Goal: Task Accomplishment & Management: Use online tool/utility

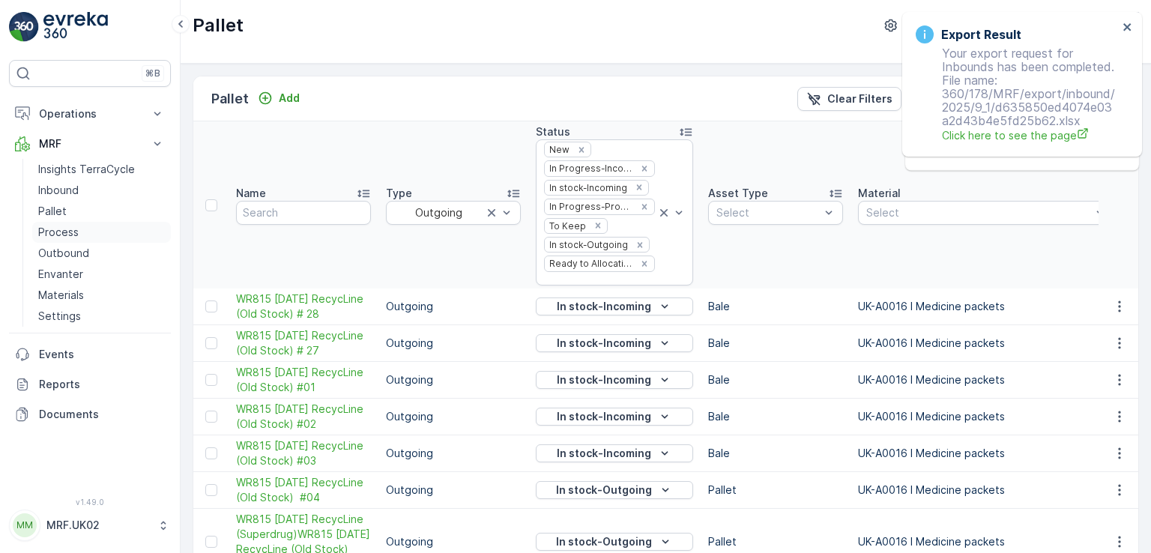
click at [71, 237] on p "Process" at bounding box center [58, 232] width 40 height 15
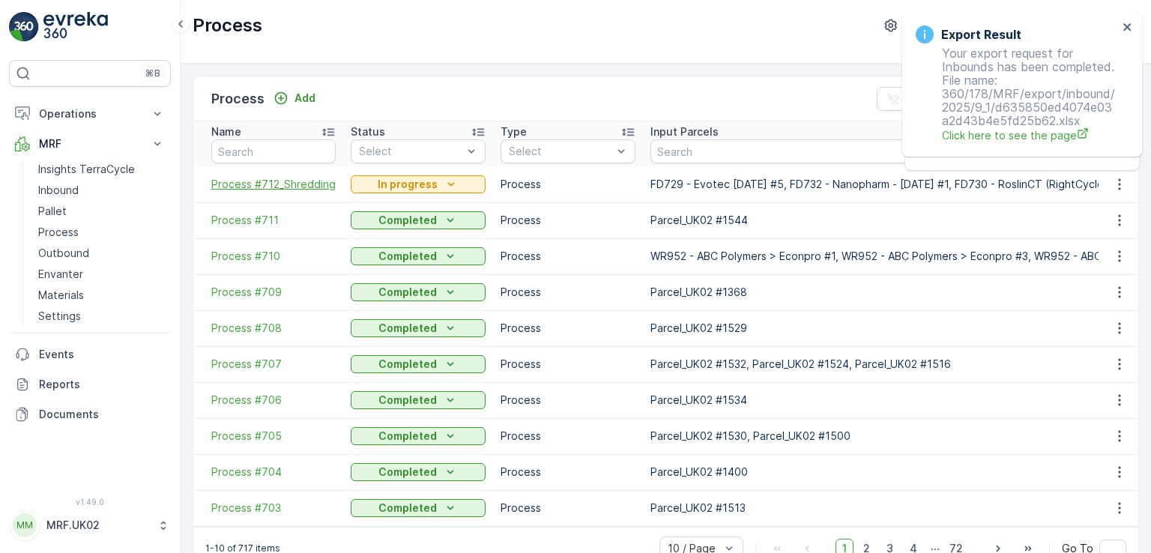
click at [282, 185] on span "Process #712_Shredding" at bounding box center [273, 184] width 124 height 15
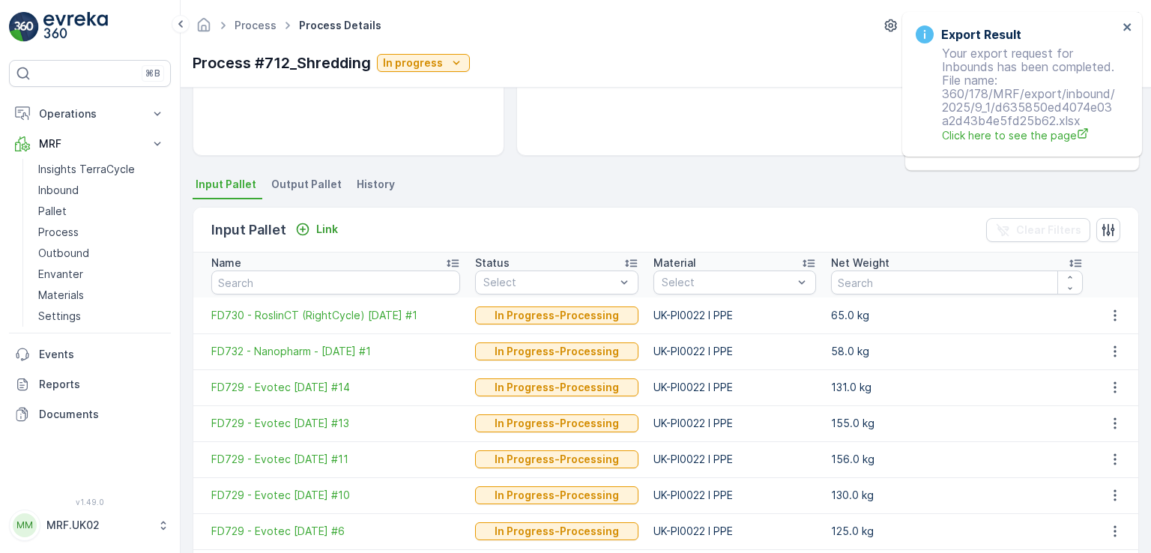
scroll to position [238, 0]
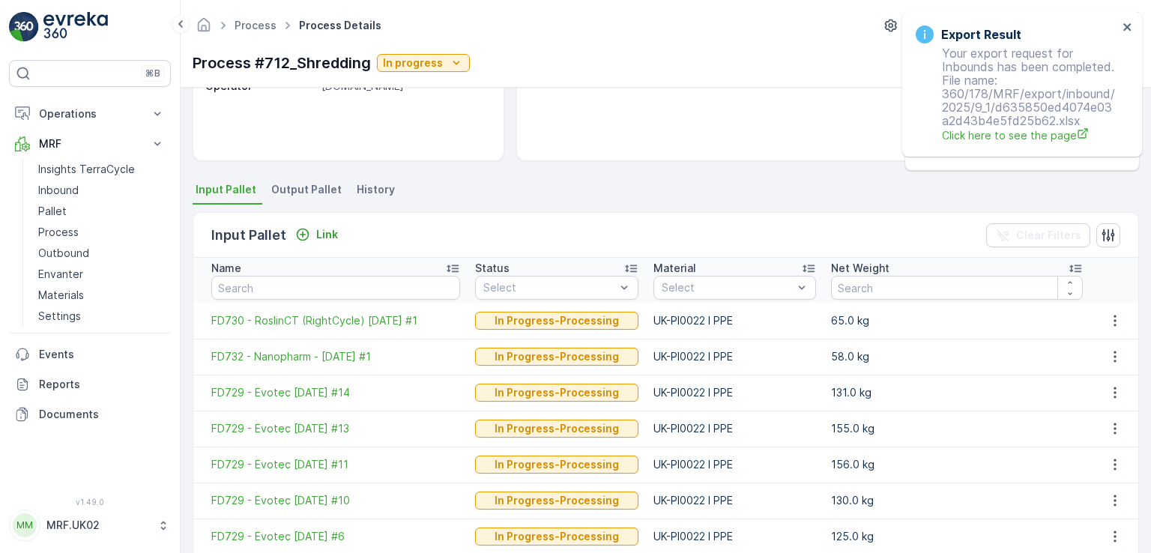
click at [318, 191] on span "Output Pallet" at bounding box center [306, 189] width 70 height 15
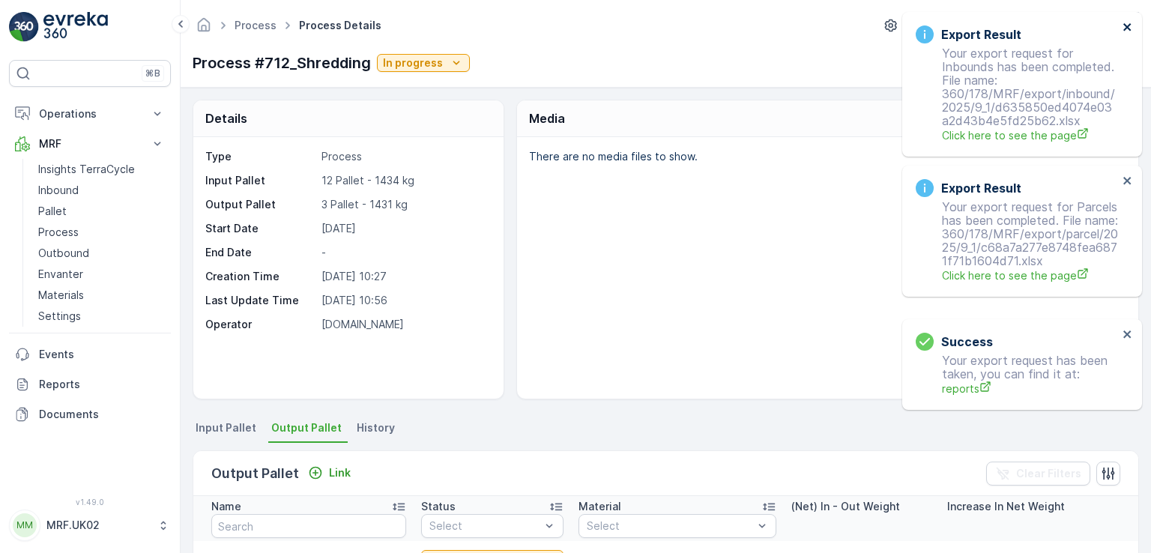
click at [1130, 24] on icon "close" at bounding box center [1126, 26] width 7 height 7
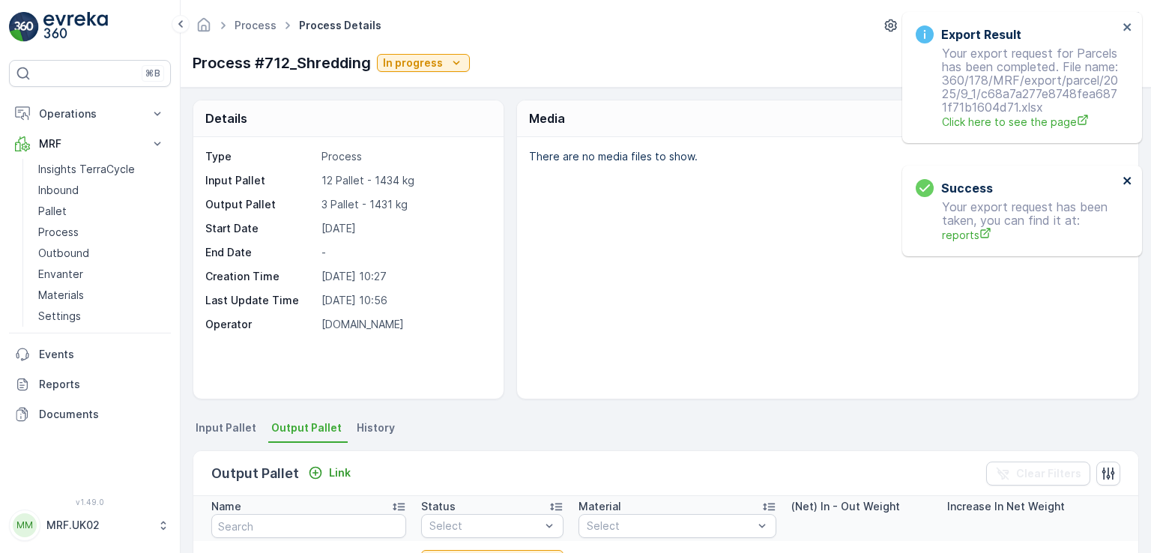
click at [1127, 185] on icon "close" at bounding box center [1127, 181] width 10 height 12
click at [1124, 27] on icon "close" at bounding box center [1127, 27] width 10 height 12
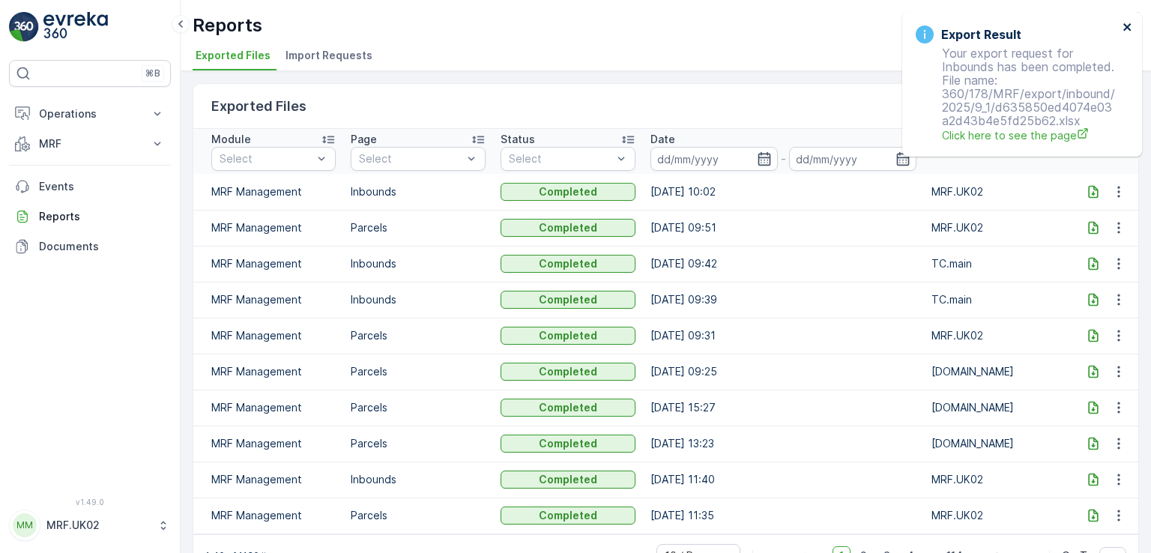
click at [1124, 26] on icon "close" at bounding box center [1127, 27] width 10 height 12
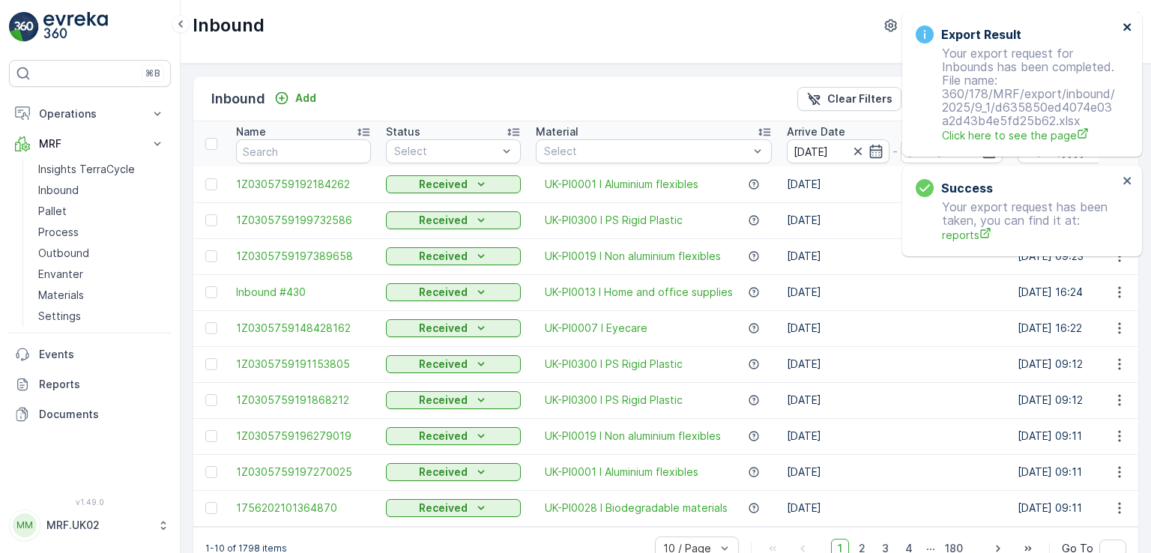
click at [1128, 25] on icon "close" at bounding box center [1126, 26] width 7 height 7
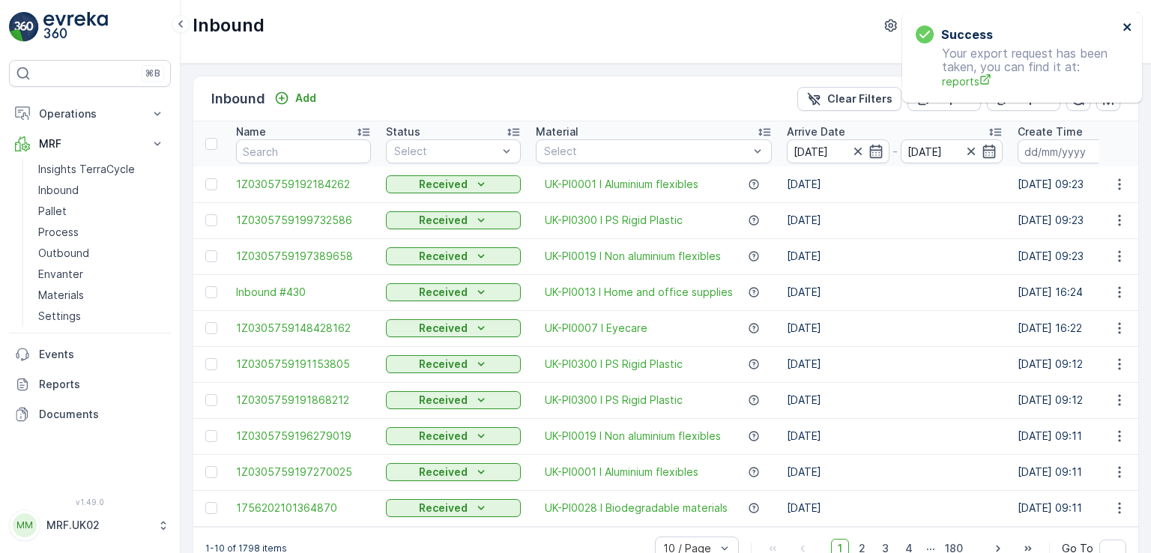
click at [1124, 28] on icon "close" at bounding box center [1127, 27] width 10 height 12
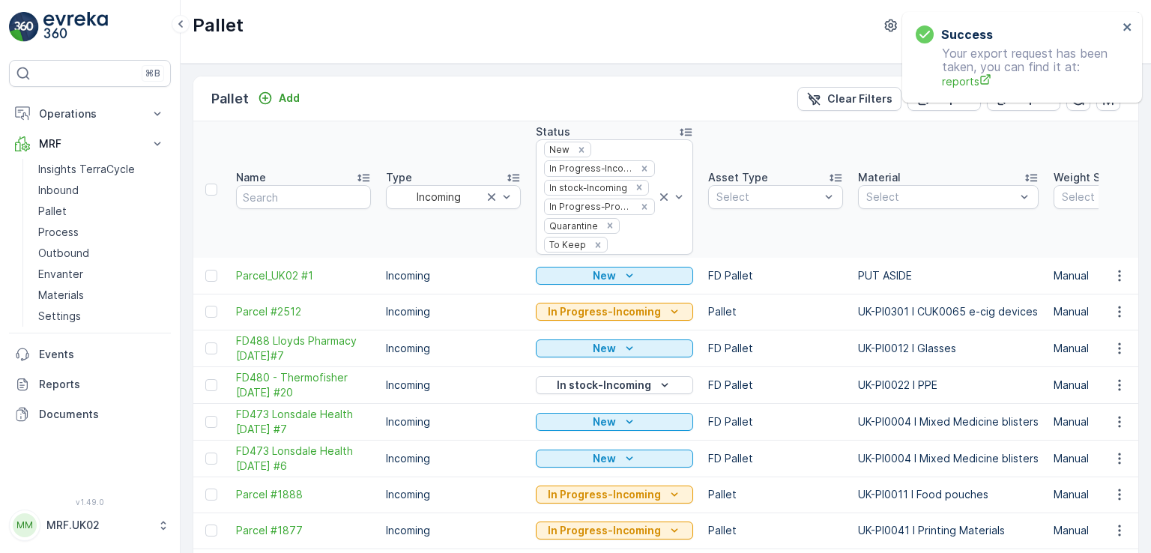
scroll to position [0, 2]
click at [69, 187] on p "Inbound" at bounding box center [58, 190] width 40 height 15
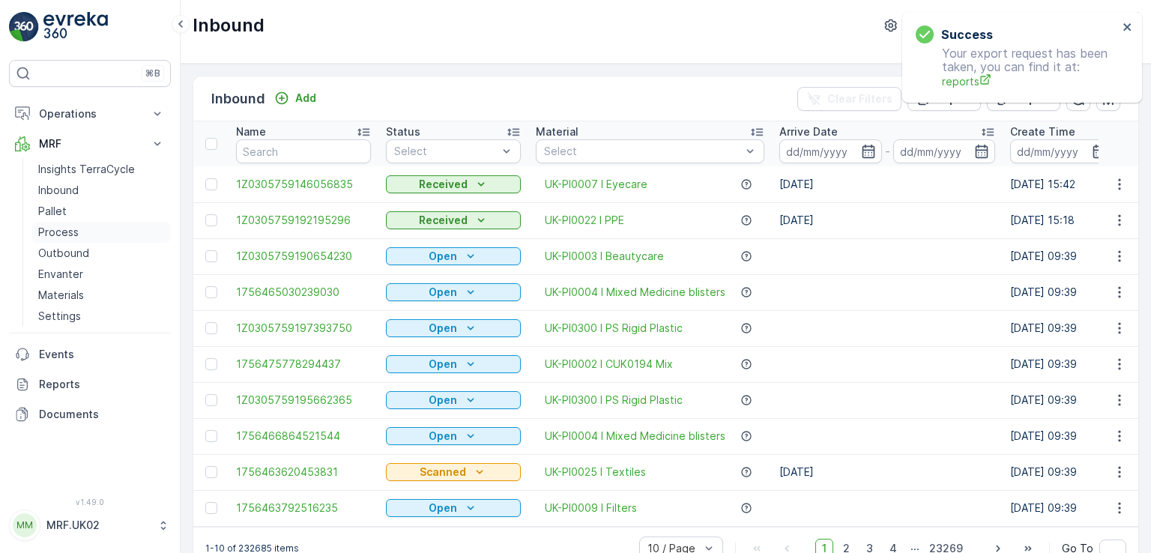
click at [75, 234] on p "Process" at bounding box center [58, 232] width 40 height 15
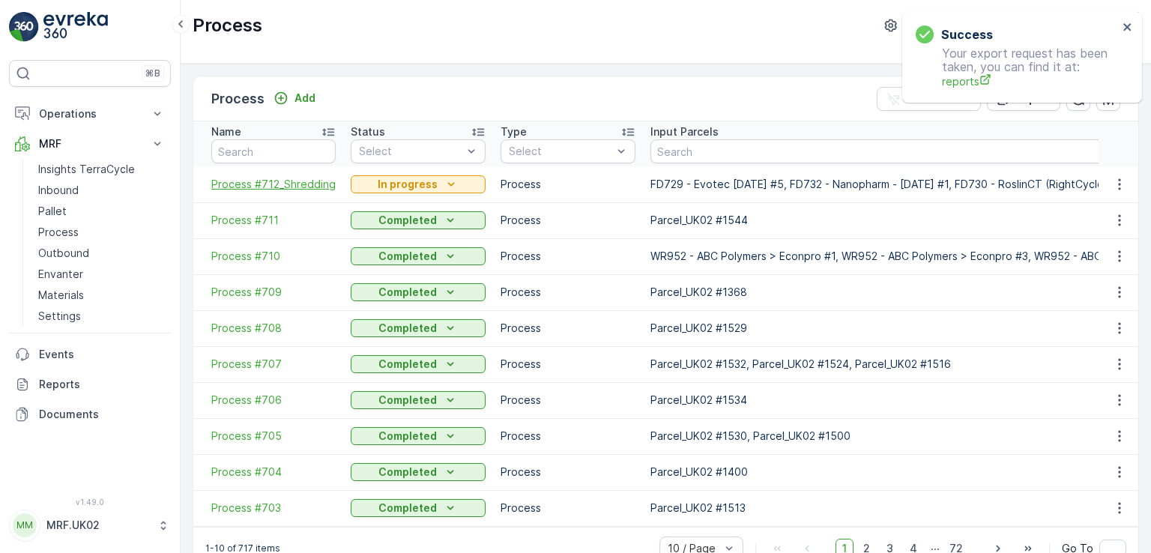
click at [280, 181] on span "Process #712_Shredding" at bounding box center [273, 184] width 124 height 15
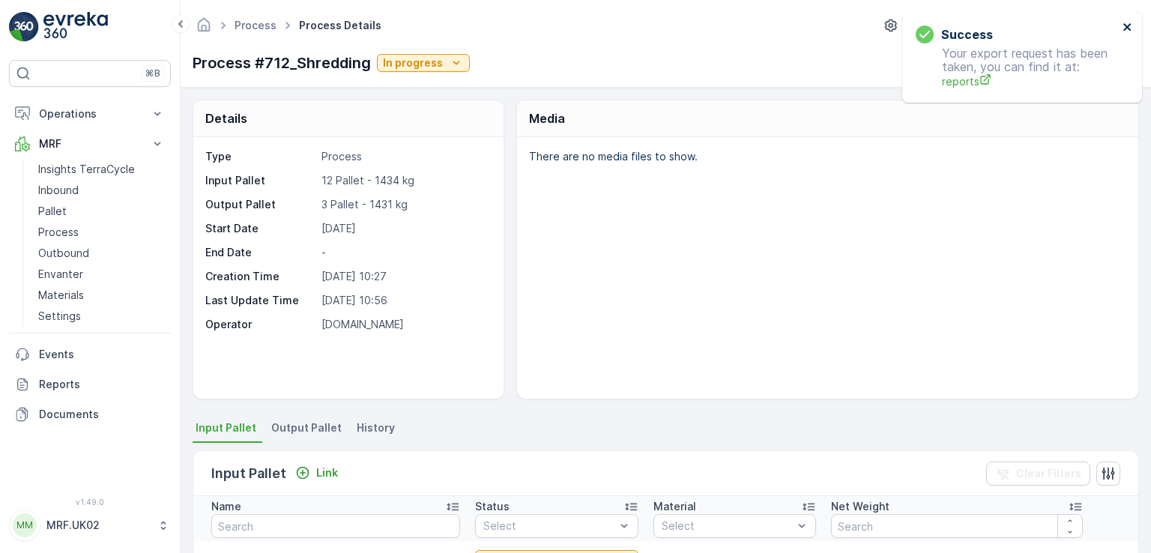
click at [1124, 25] on icon "close" at bounding box center [1126, 26] width 7 height 7
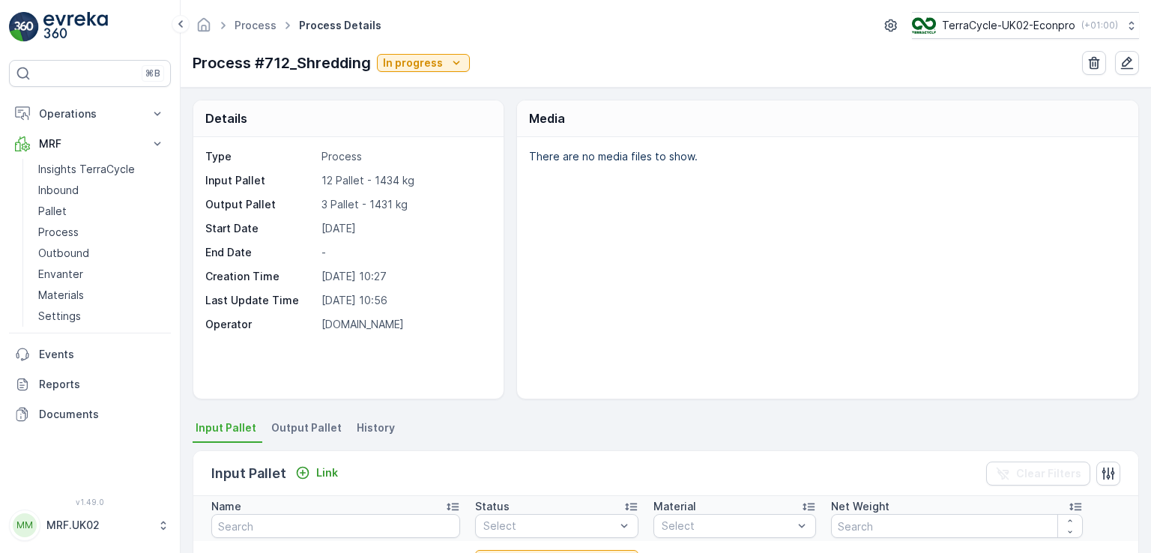
click at [968, 204] on div "There are no media files to show." at bounding box center [827, 267] width 621 height 261
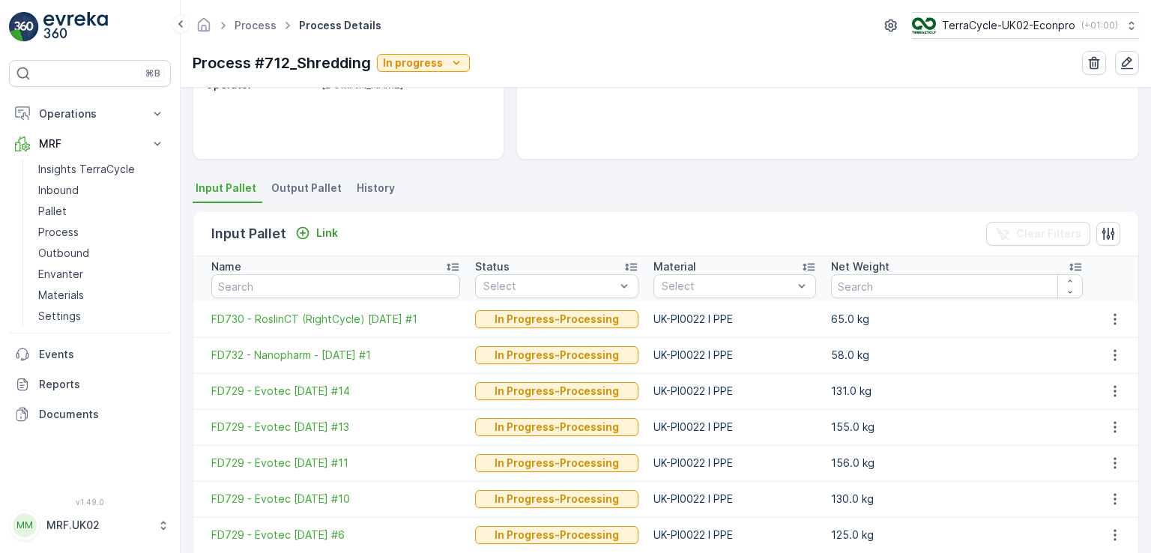
scroll to position [270, 0]
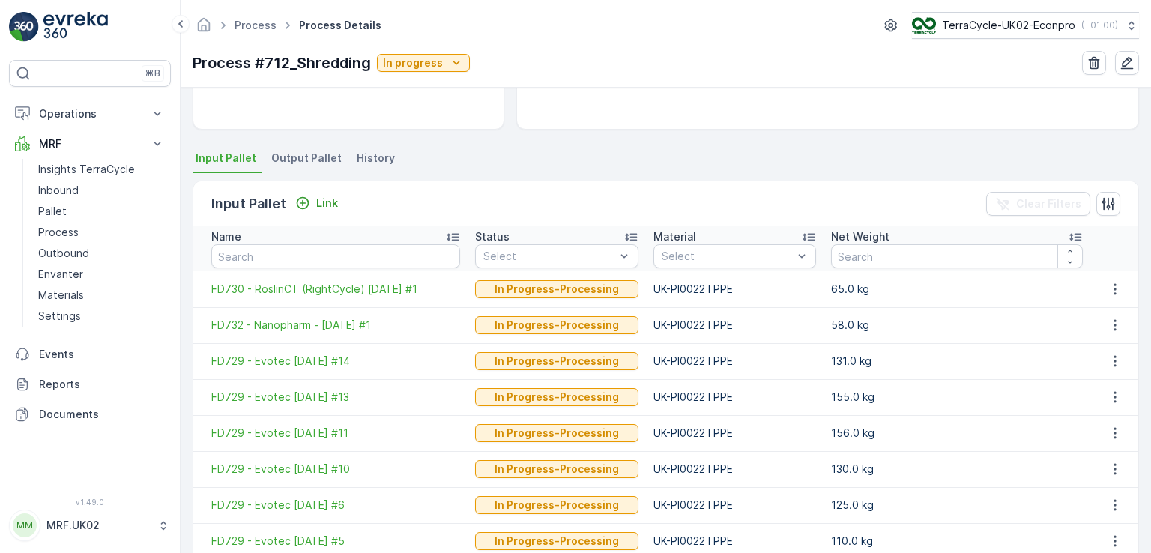
click at [300, 161] on span "Output Pallet" at bounding box center [306, 158] width 70 height 15
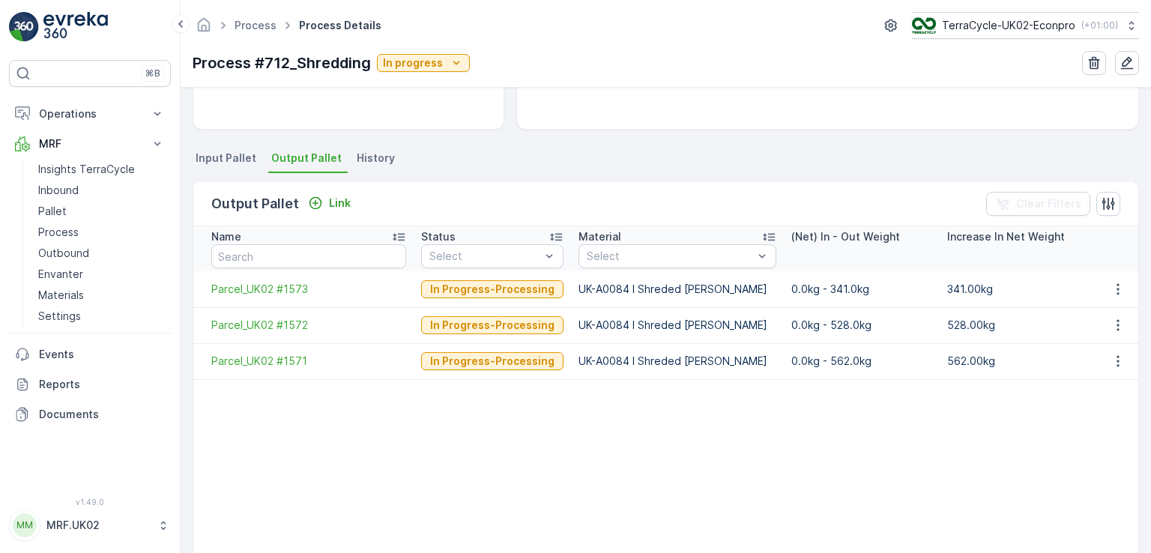
click at [237, 154] on span "Input Pallet" at bounding box center [226, 158] width 61 height 15
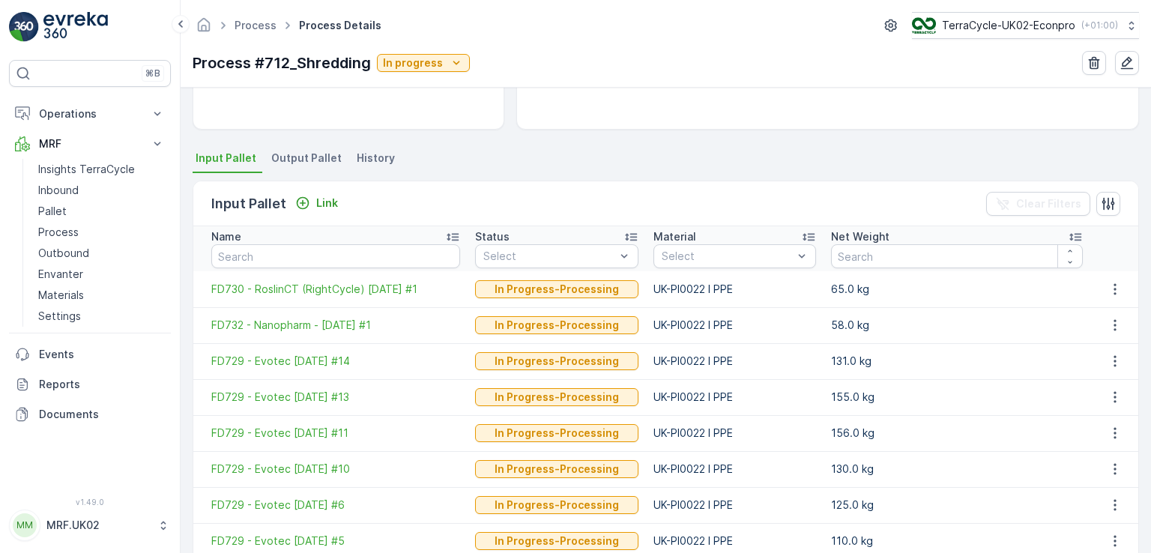
drag, startPoint x: 1146, startPoint y: 255, endPoint x: 1150, endPoint y: 357, distance: 101.2
click at [1150, 357] on div "Details Type Process Input Pallet 12 Pallet - 1434 kg Output Pallet 3 Pallet - …" at bounding box center [666, 320] width 970 height 465
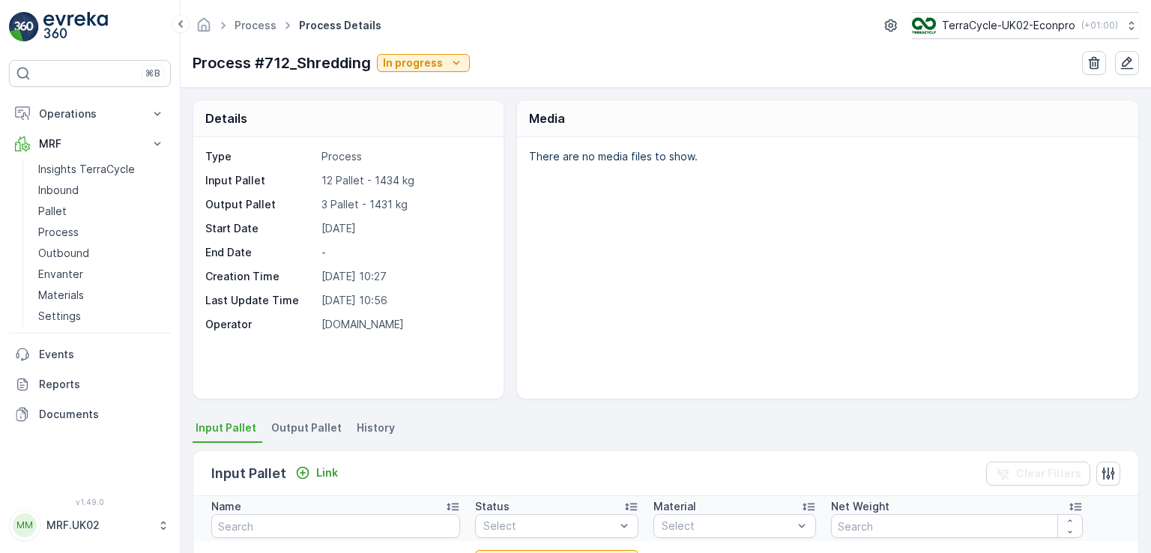
click at [297, 423] on span "Output Pallet" at bounding box center [306, 427] width 70 height 15
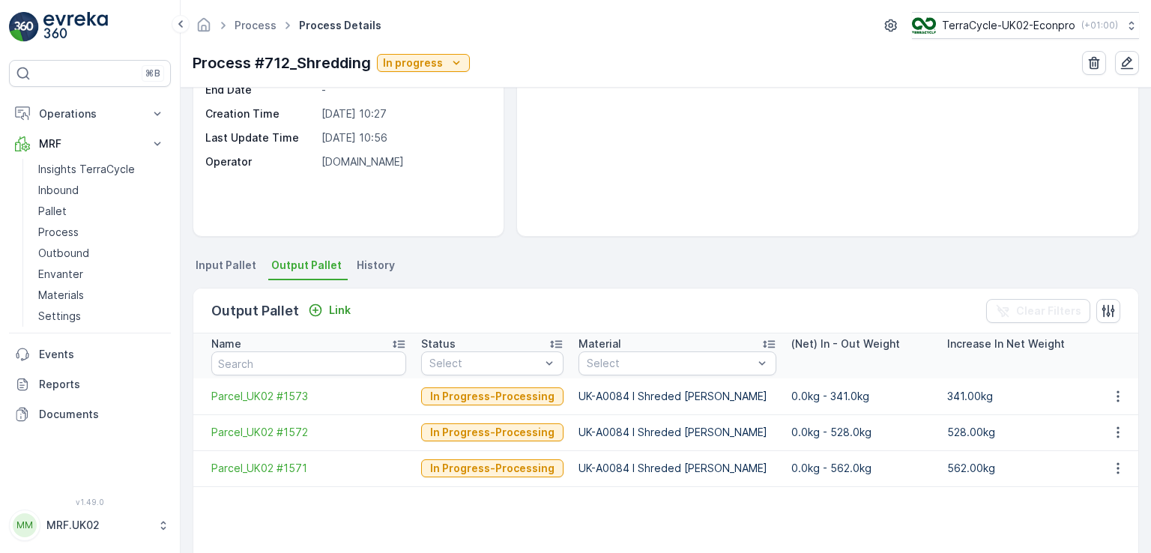
scroll to position [171, 0]
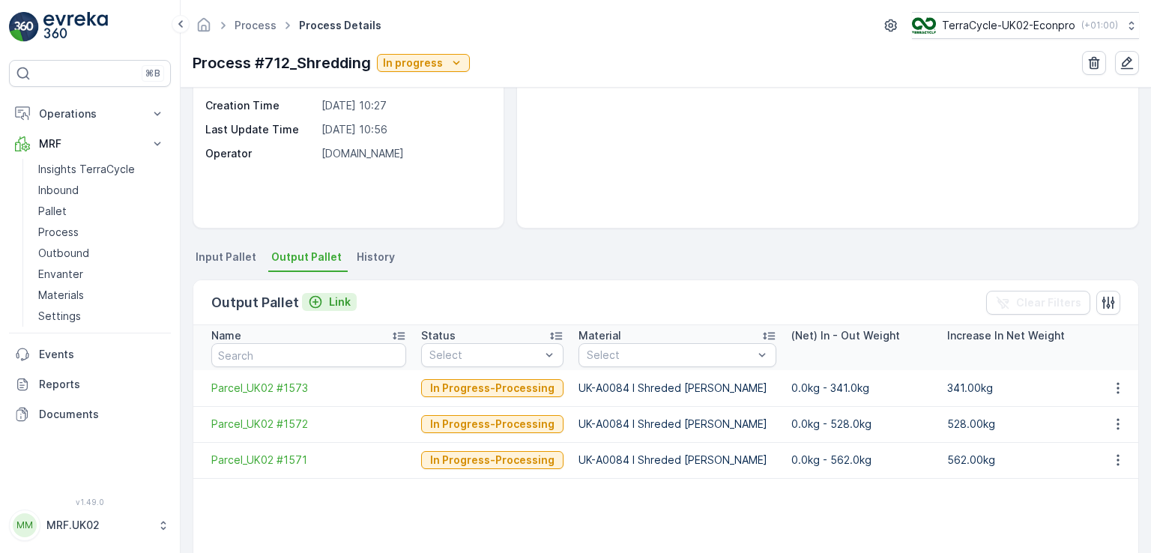
click at [342, 305] on p "Link" at bounding box center [340, 301] width 22 height 15
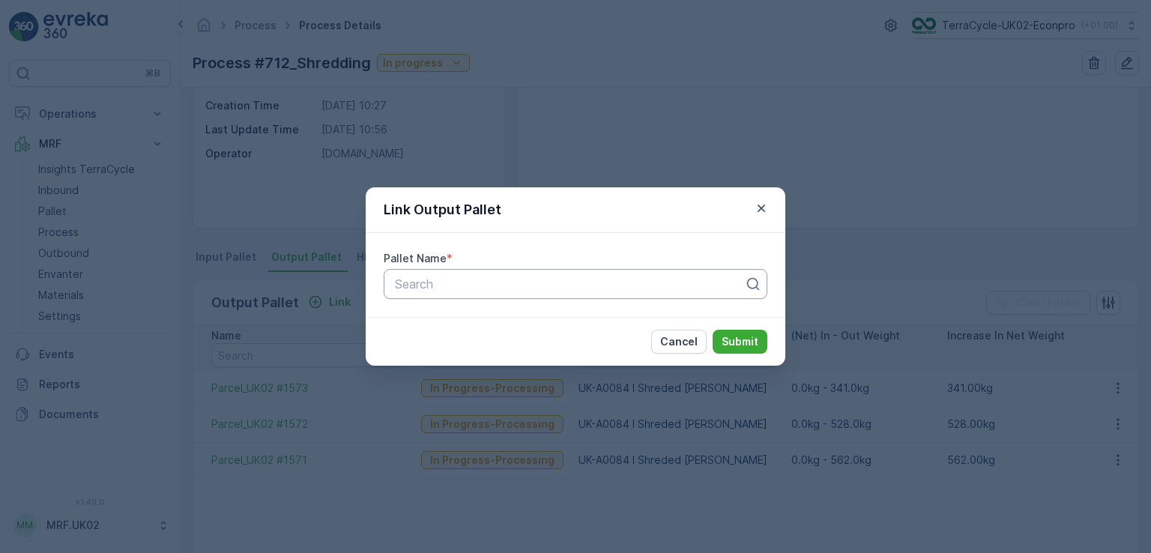
click at [415, 287] on div at bounding box center [569, 283] width 352 height 13
type input "1014"
click at [455, 339] on span "Parcel_UK02 #1014" at bounding box center [447, 345] width 108 height 13
click at [729, 347] on p "Submit" at bounding box center [739, 341] width 37 height 15
